Goal: Complete application form

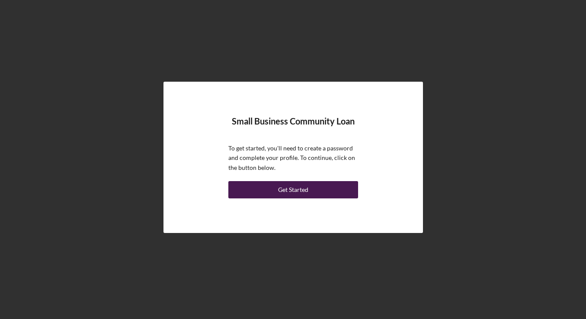
click at [277, 193] on button "Get Started" at bounding box center [293, 189] width 130 height 17
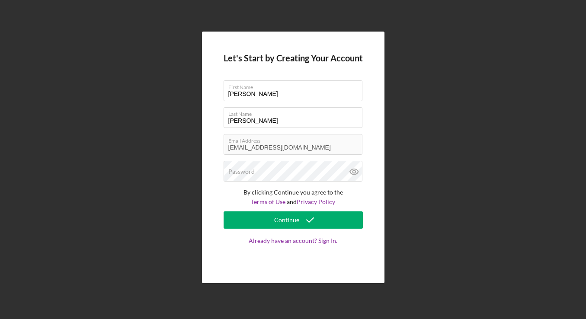
click at [214, 199] on div "Let's Start by Creating Your Account First Name Maria Last Name Delgadillo Emai…" at bounding box center [293, 158] width 183 height 252
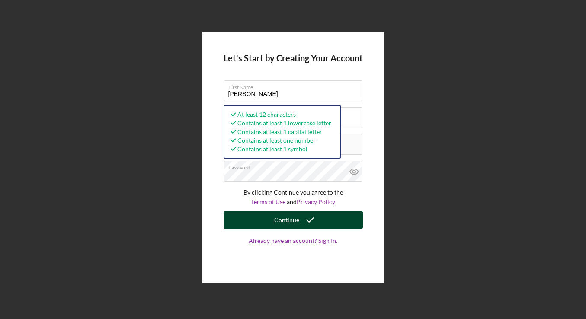
click at [310, 221] on icon "submit" at bounding box center [310, 220] width 22 height 22
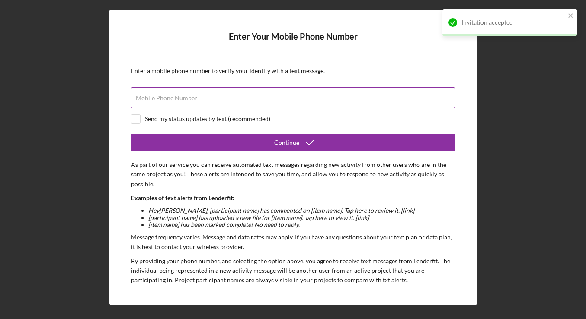
click at [169, 96] on label "Mobile Phone Number" at bounding box center [166, 98] width 61 height 7
click at [169, 96] on input "Mobile Phone Number" at bounding box center [293, 97] width 324 height 21
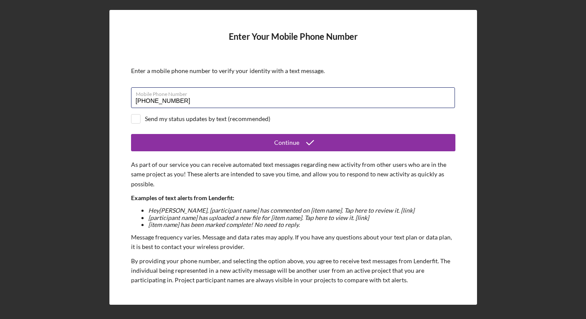
type input "(707) 738-9555"
click at [293, 72] on div "Enter a mobile phone number to verify your identity with a text message." at bounding box center [293, 71] width 325 height 7
click at [185, 119] on div "Send my status updates by text (recommended)" at bounding box center [207, 119] width 125 height 7
checkbox input "true"
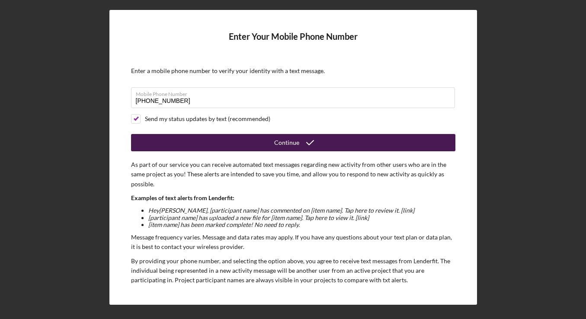
click at [236, 151] on button "Continue" at bounding box center [293, 142] width 325 height 17
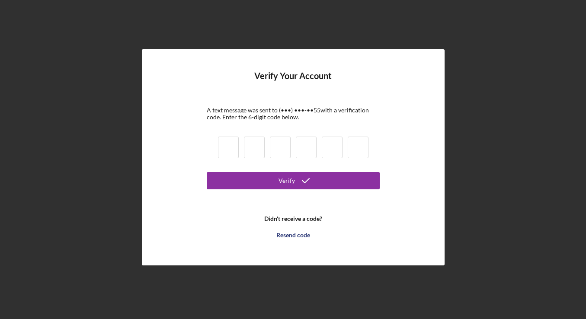
click at [224, 147] on input at bounding box center [228, 148] width 21 height 22
type input "4"
type input "6"
type input "4"
type input "2"
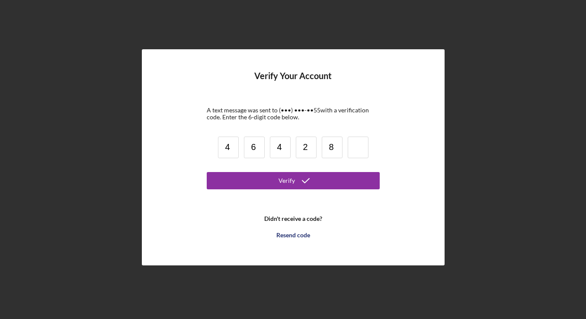
type input "8"
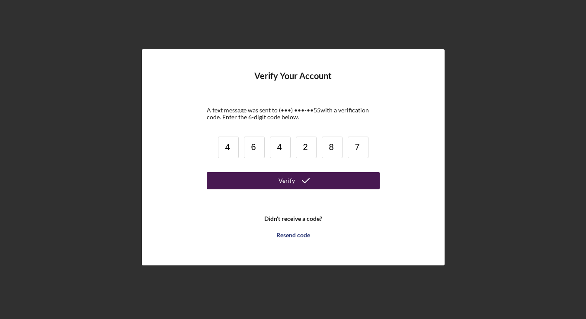
type input "7"
click at [248, 181] on button "Verify" at bounding box center [293, 180] width 173 height 17
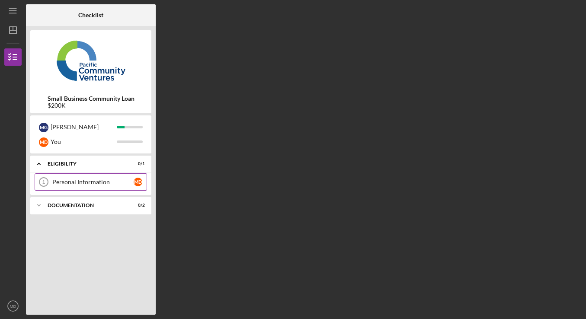
click at [78, 183] on div "Personal Information" at bounding box center [92, 182] width 81 height 7
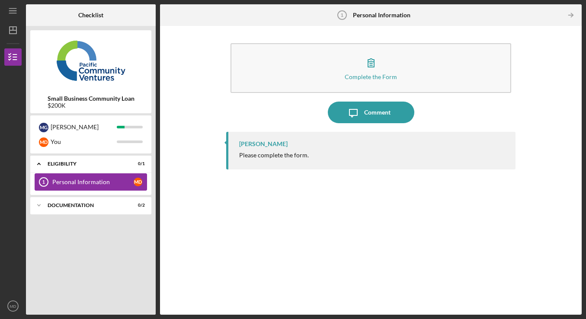
click at [68, 180] on div "Personal Information" at bounding box center [92, 182] width 81 height 7
click at [67, 202] on div "Icon/Expander Documentation 0 / 2" at bounding box center [90, 205] width 121 height 17
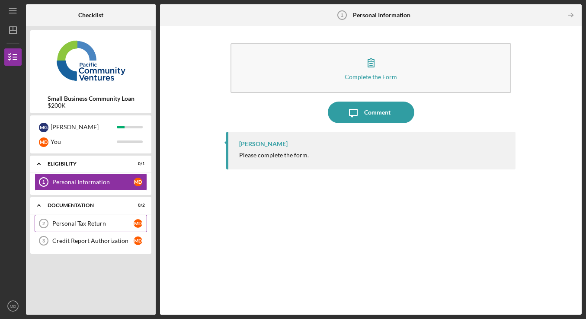
click at [74, 225] on div "Personal Tax Return" at bounding box center [92, 223] width 81 height 7
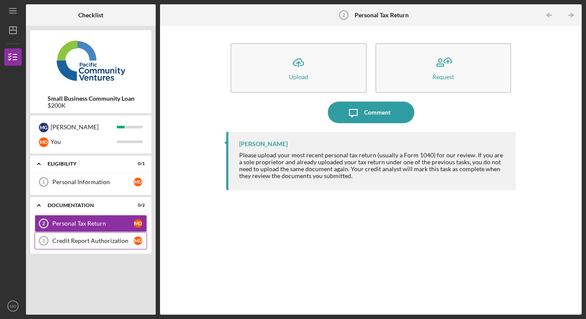
click at [74, 237] on link "Credit Report Authorization 3 Credit Report Authorization M D" at bounding box center [91, 240] width 113 height 17
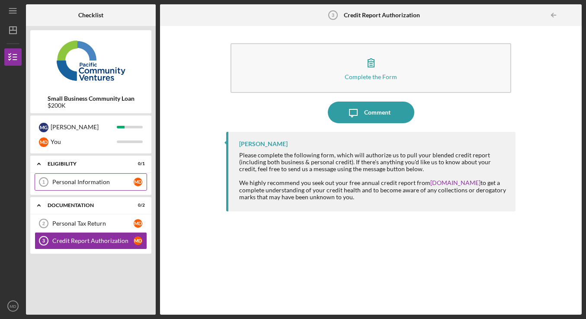
click at [80, 187] on link "Personal Information 1 Personal Information M D" at bounding box center [91, 182] width 113 height 17
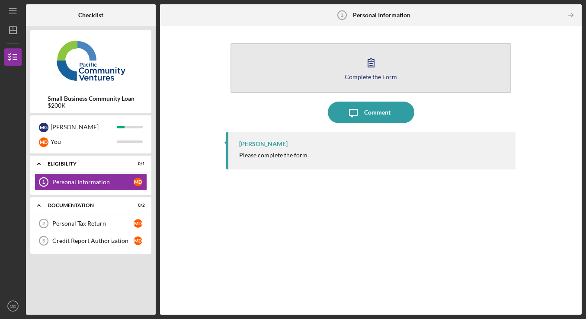
click at [386, 82] on button "Complete the Form Form" at bounding box center [371, 68] width 281 height 50
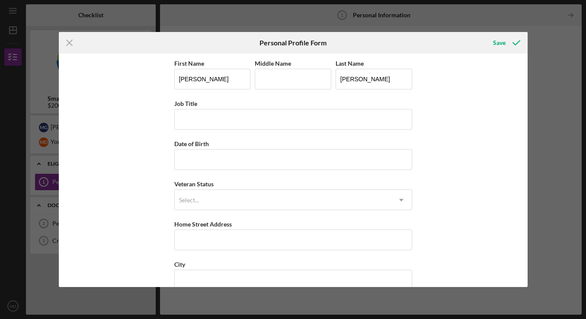
click at [473, 101] on div "First Name Maria Middle Name Last Name Delgadillo Job Title Date of Birth Veter…" at bounding box center [293, 171] width 469 height 234
click at [471, 103] on div "First Name Maria Middle Name Last Name Delgadillo Job Title Date of Birth Veter…" at bounding box center [293, 171] width 469 height 234
click at [69, 40] on icon "Icon/Menu Close" at bounding box center [70, 43] width 22 height 22
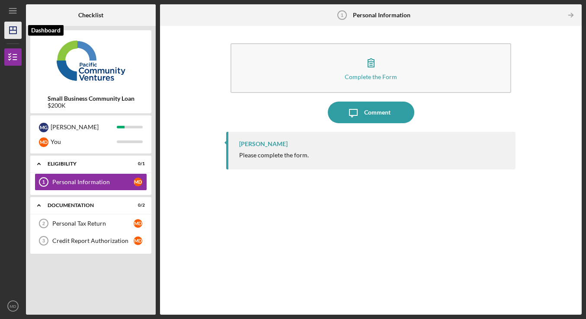
click at [10, 32] on polygon "button" at bounding box center [13, 30] width 7 height 7
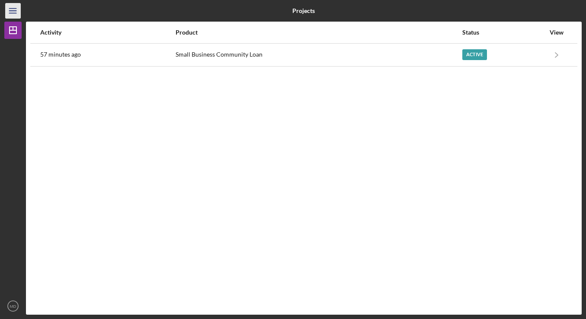
click at [14, 9] on icon "Icon/Menu" at bounding box center [12, 10] width 19 height 19
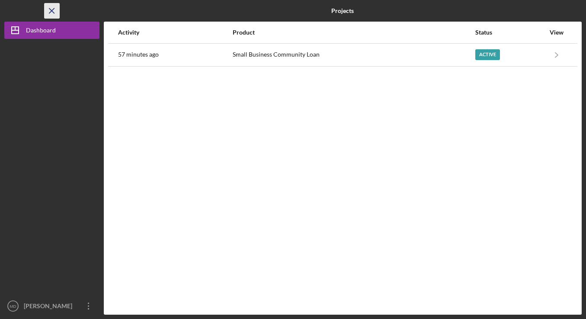
click at [55, 10] on icon "Icon/Menu Close" at bounding box center [51, 10] width 19 height 19
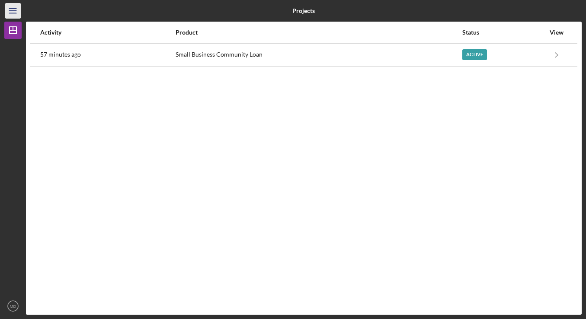
click at [10, 9] on icon "Icon/Menu" at bounding box center [12, 10] width 19 height 19
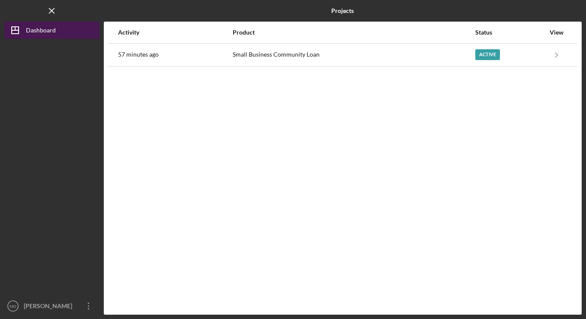
click at [17, 29] on icon "Icon/Dashboard" at bounding box center [15, 30] width 22 height 22
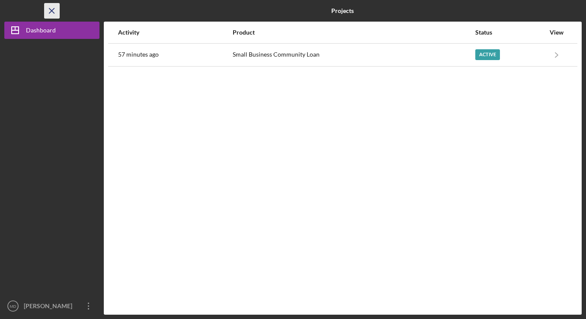
click at [53, 9] on line "button" at bounding box center [51, 10] width 5 height 5
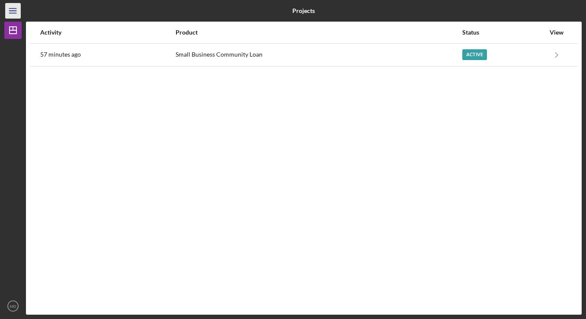
click at [14, 10] on icon "Icon/Menu" at bounding box center [12, 10] width 19 height 19
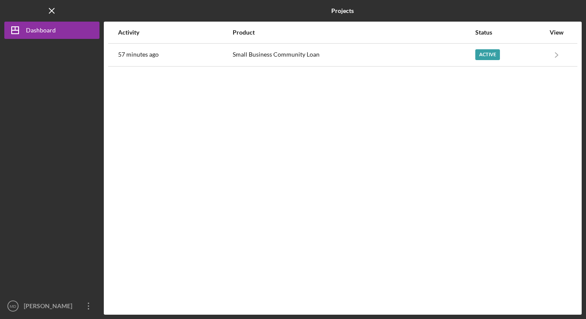
click at [14, 10] on div "Logo-Reversed Created with Sketch. Icon/Menu Close" at bounding box center [51, 11] width 95 height 22
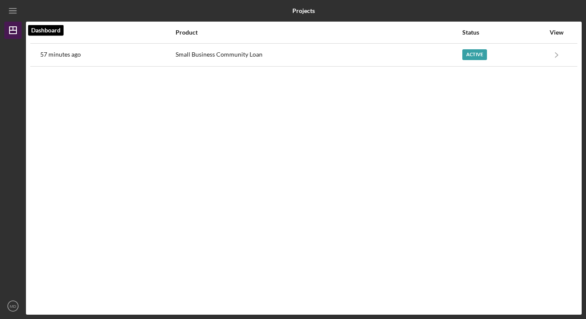
click at [10, 25] on icon "Icon/Dashboard" at bounding box center [13, 30] width 22 height 22
click at [13, 30] on line "button" at bounding box center [13, 28] width 0 height 3
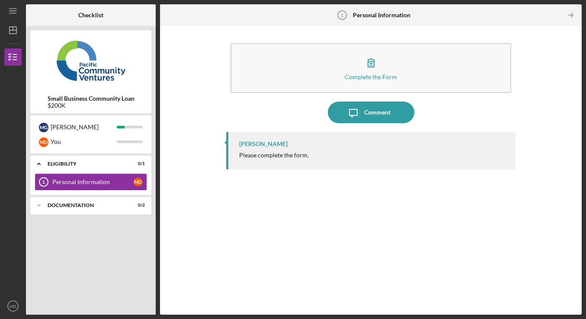
click at [258, 145] on div "[PERSON_NAME]" at bounding box center [263, 144] width 48 height 7
click at [250, 144] on div "[PERSON_NAME]" at bounding box center [263, 144] width 48 height 7
click at [12, 31] on icon "Icon/Dashboard" at bounding box center [13, 30] width 22 height 22
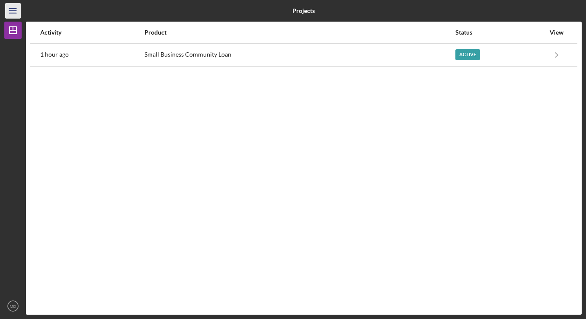
click at [18, 11] on icon "Icon/Menu" at bounding box center [12, 10] width 19 height 19
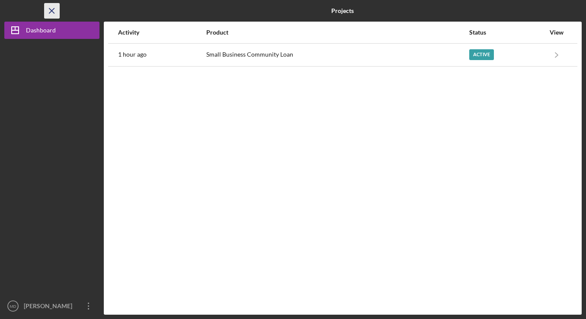
click at [52, 12] on line "button" at bounding box center [51, 10] width 5 height 5
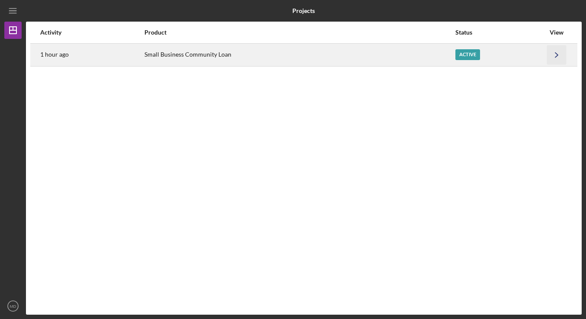
click at [550, 48] on icon "Icon/Navigate" at bounding box center [556, 54] width 19 height 19
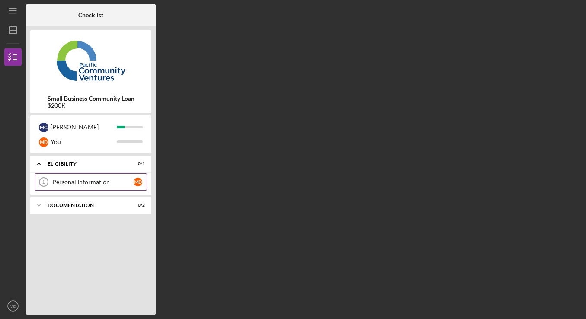
click at [112, 180] on div "Personal Information" at bounding box center [92, 182] width 81 height 7
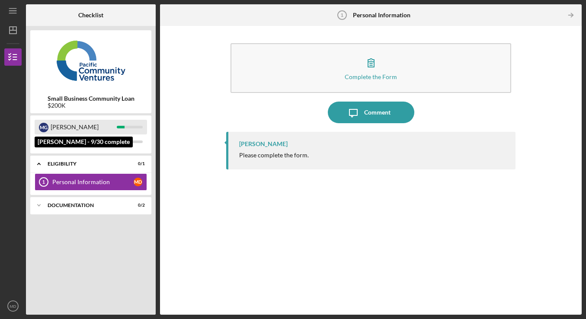
click at [73, 133] on div "[PERSON_NAME]" at bounding box center [84, 127] width 66 height 15
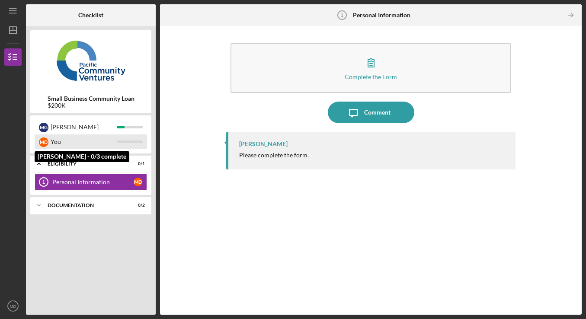
click at [73, 138] on div "You" at bounding box center [84, 142] width 66 height 15
click at [72, 142] on div "You" at bounding box center [84, 142] width 66 height 15
click at [78, 143] on div "You" at bounding box center [84, 142] width 66 height 15
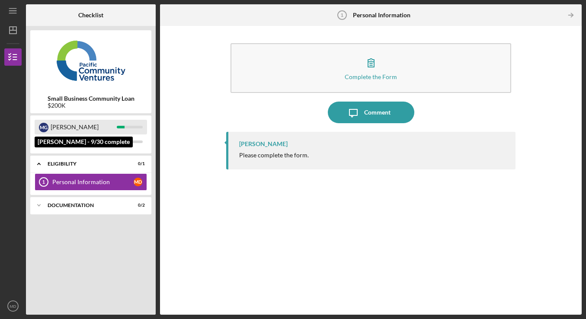
click at [90, 126] on div "[PERSON_NAME]" at bounding box center [84, 127] width 66 height 15
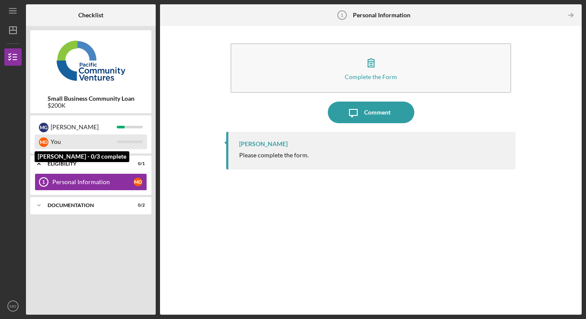
click at [67, 144] on div "You" at bounding box center [84, 142] width 66 height 15
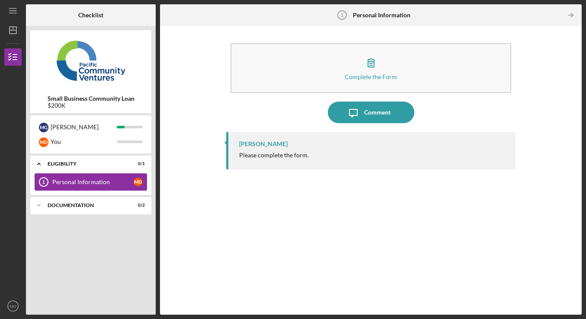
click at [112, 189] on link "Personal Information 1 Personal Information M D" at bounding box center [91, 182] width 113 height 17
click at [106, 203] on div "Icon/Expander Documentation 0 / 2" at bounding box center [90, 205] width 121 height 17
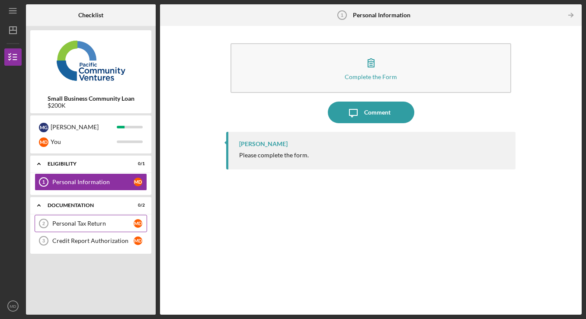
click at [107, 225] on div "Personal Tax Return" at bounding box center [92, 223] width 81 height 7
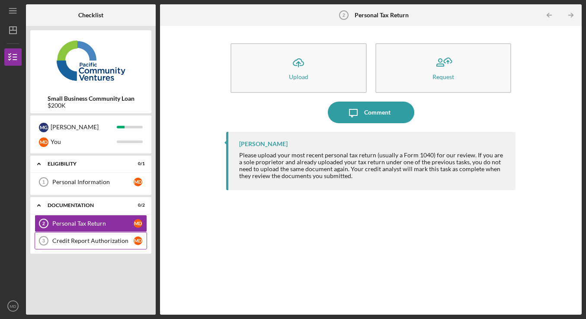
click at [107, 242] on div "Credit Report Authorization" at bounding box center [92, 241] width 81 height 7
